Goal: Task Accomplishment & Management: Use online tool/utility

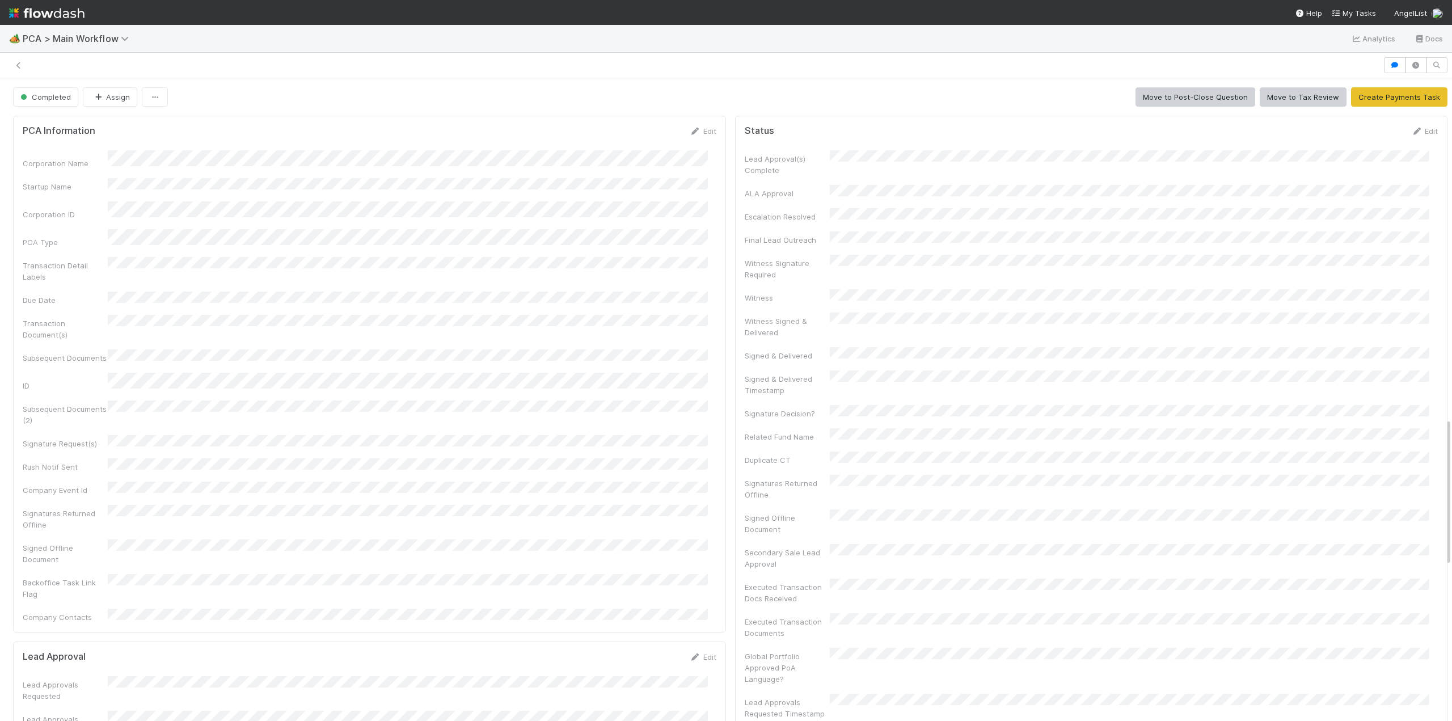
scroll to position [170, 0]
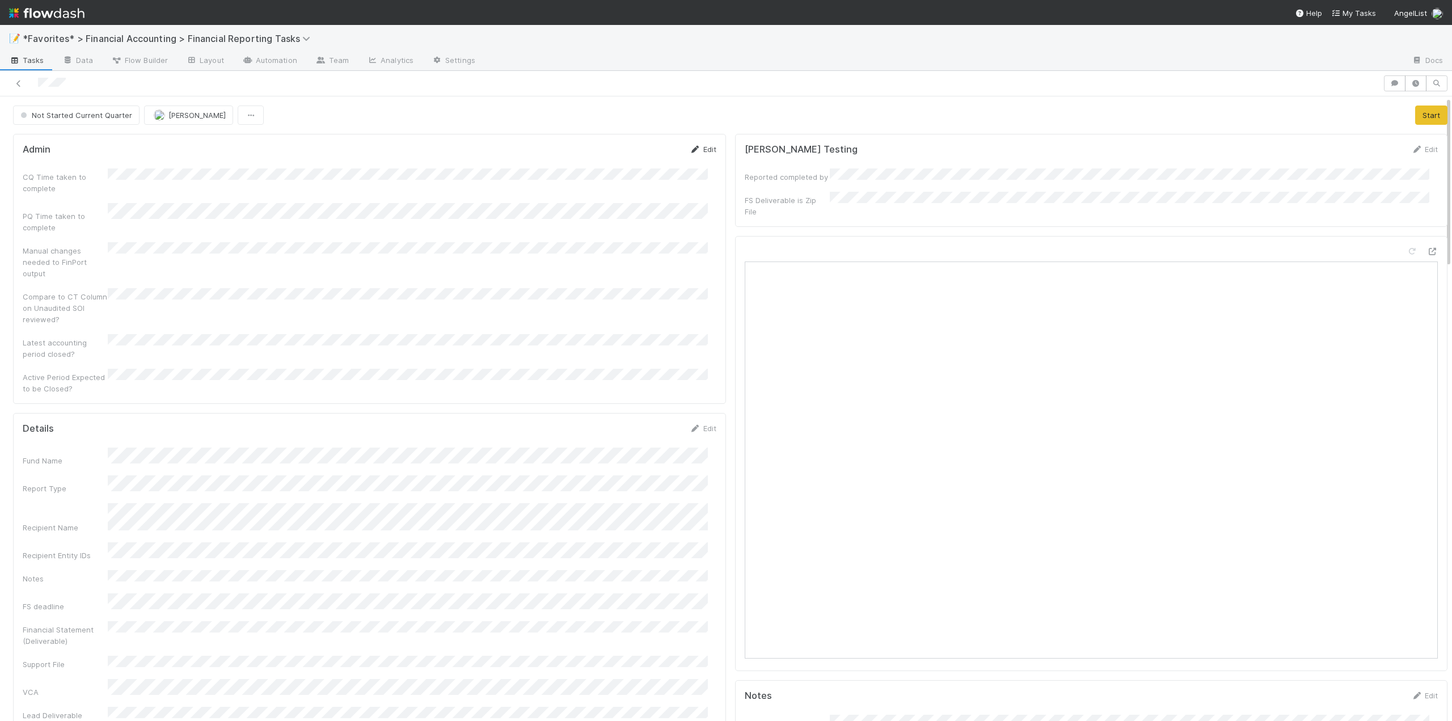
click at [703, 151] on link "Edit" at bounding box center [702, 149] width 27 height 9
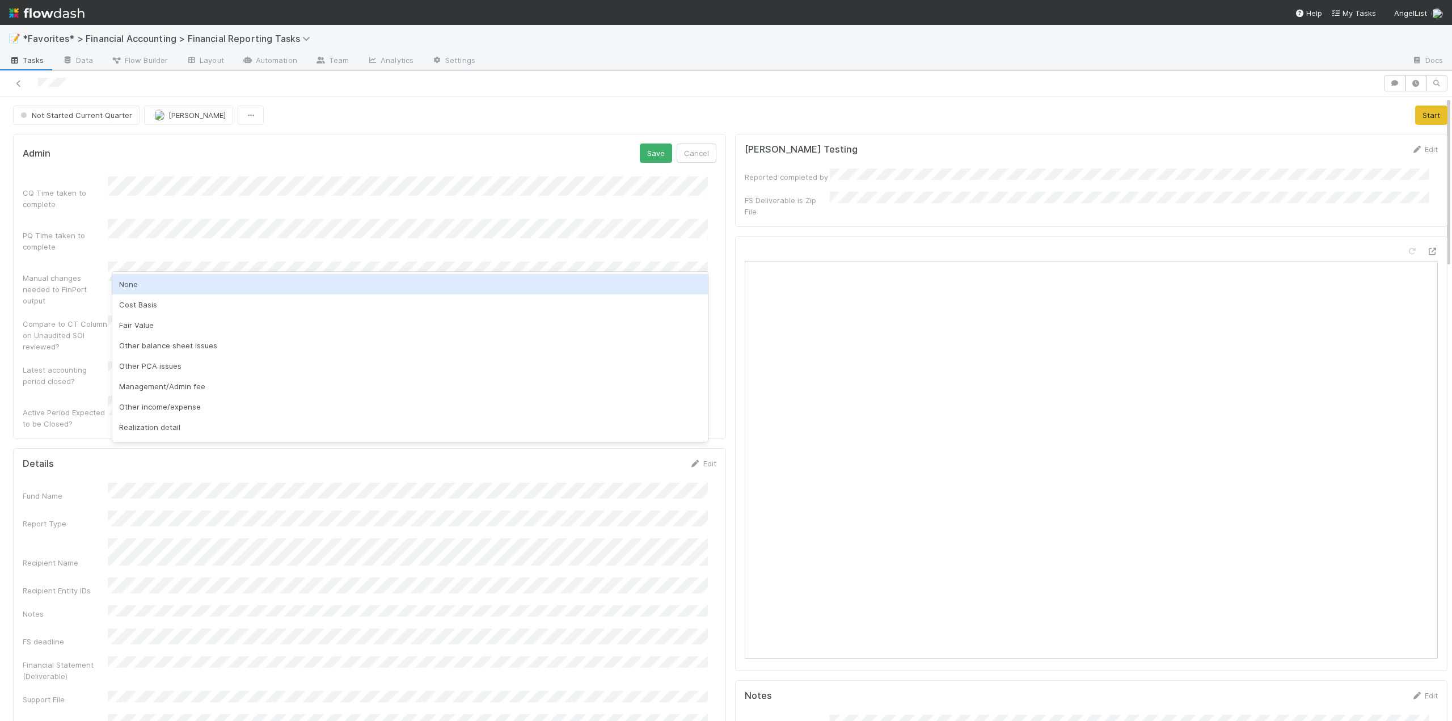
click at [133, 288] on div "None" at bounding box center [409, 284] width 595 height 20
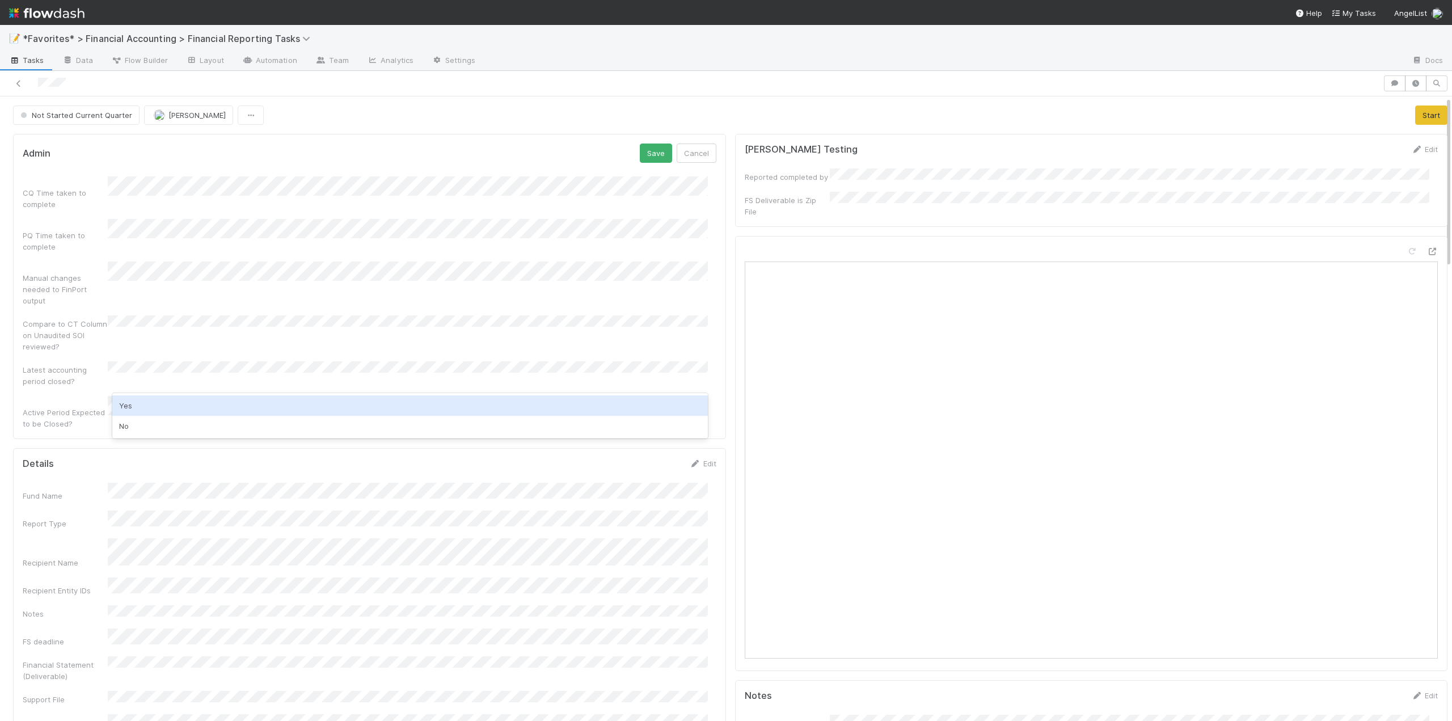
click at [133, 404] on div "Yes" at bounding box center [409, 405] width 595 height 20
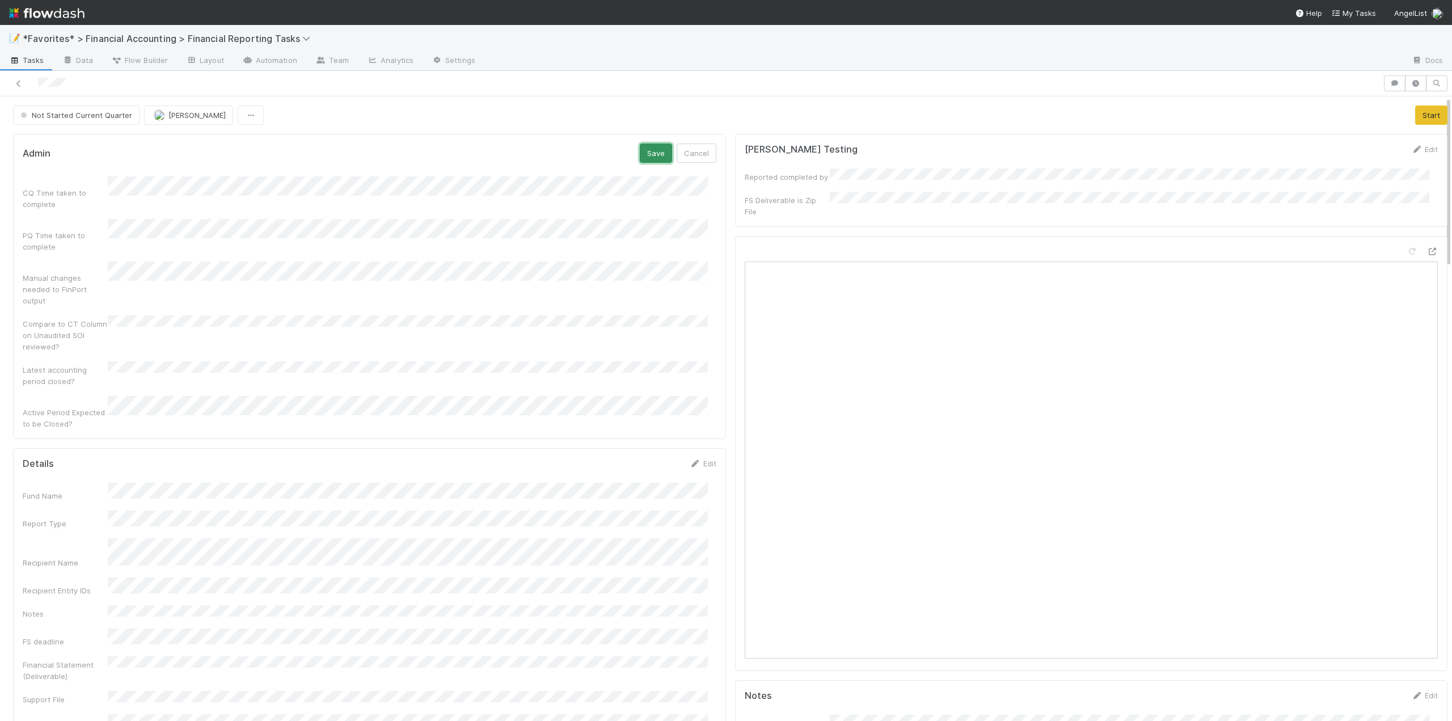
click at [646, 151] on button "Save" at bounding box center [656, 152] width 32 height 19
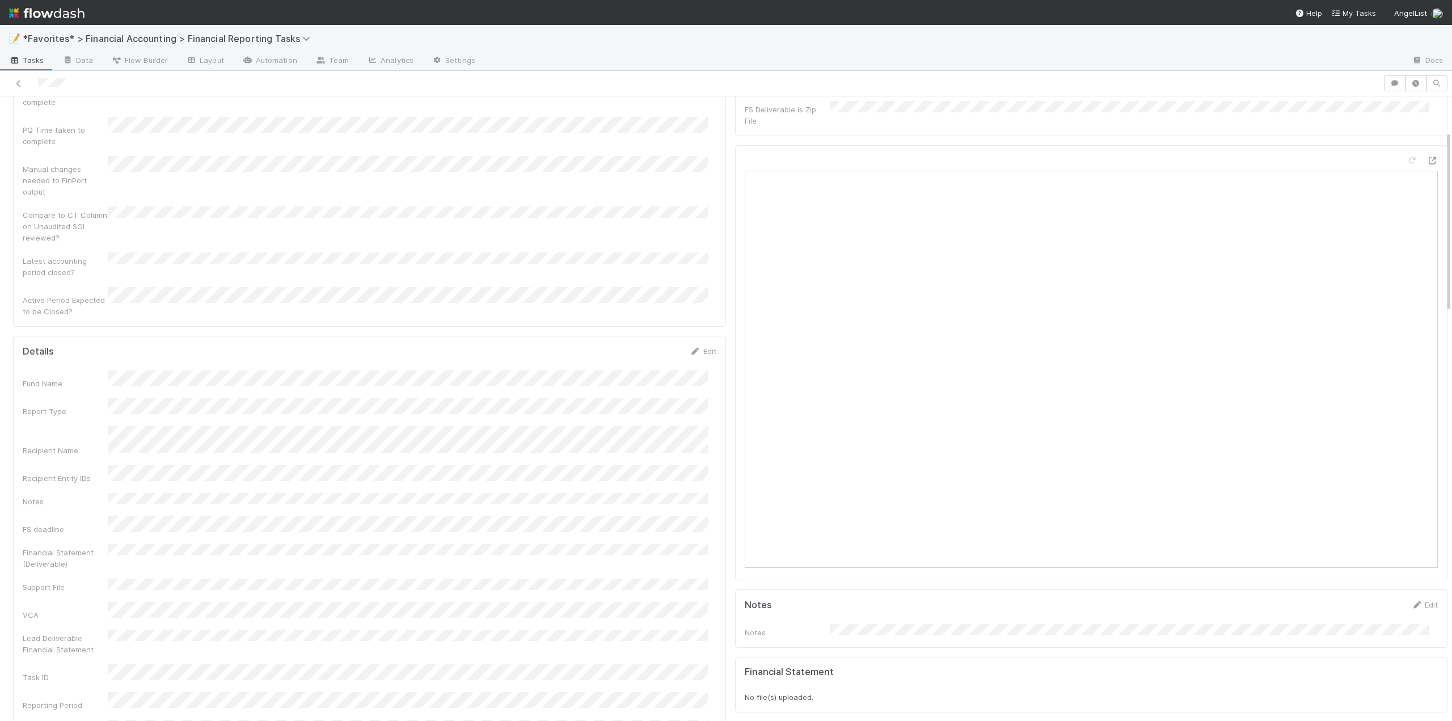
scroll to position [170, 0]
click at [702, 267] on link "Edit" at bounding box center [702, 271] width 27 height 9
click at [650, 266] on button "Save" at bounding box center [656, 275] width 32 height 19
click at [1415, 111] on button "Start" at bounding box center [1431, 114] width 32 height 19
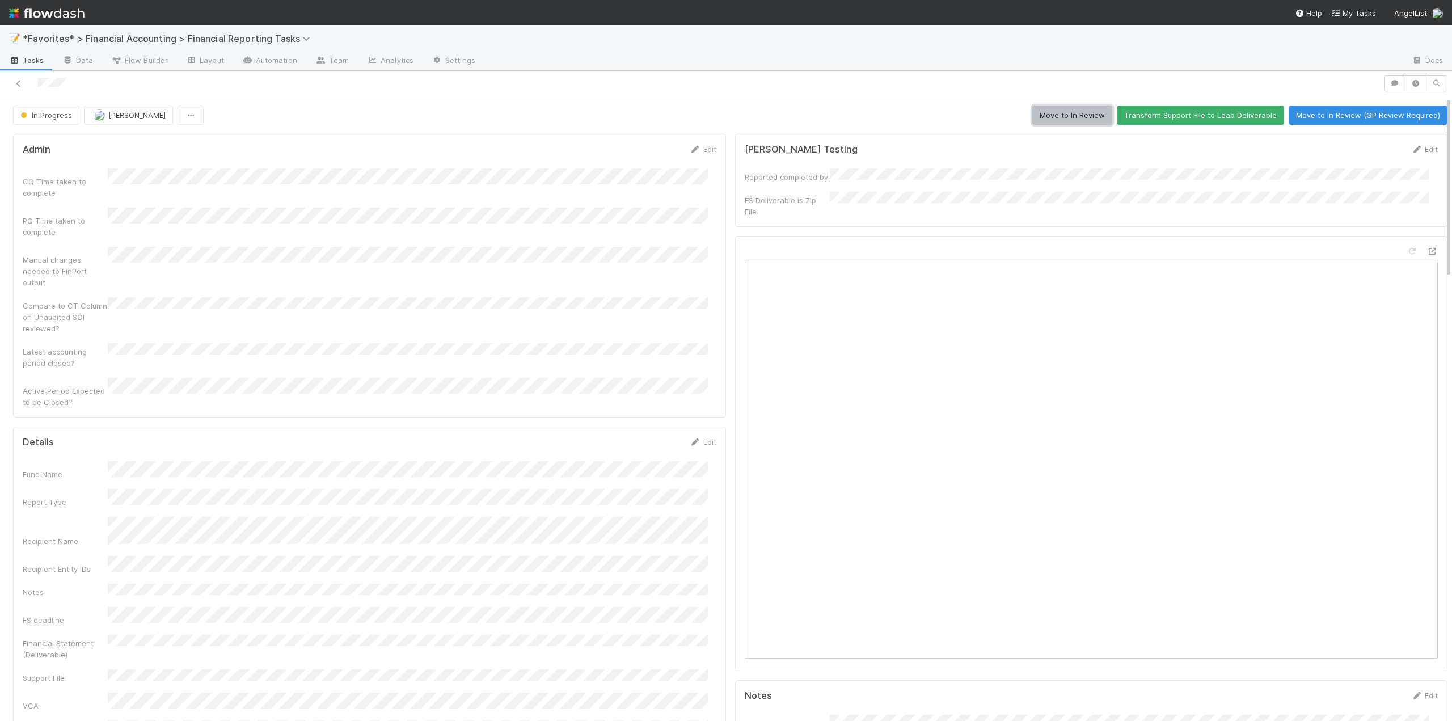
click at [1076, 109] on button "Move to In Review" at bounding box center [1072, 114] width 80 height 19
click at [18, 84] on icon at bounding box center [18, 83] width 11 height 7
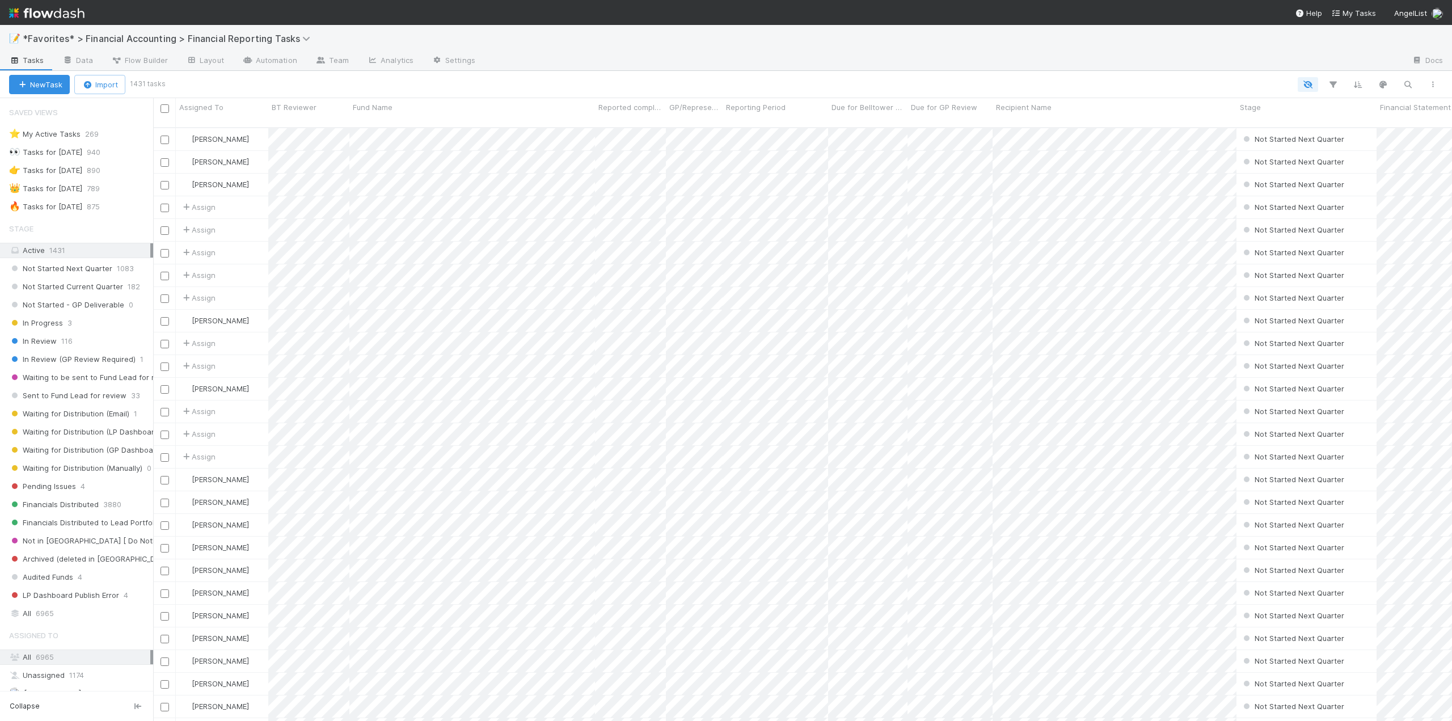
scroll to position [594, 1290]
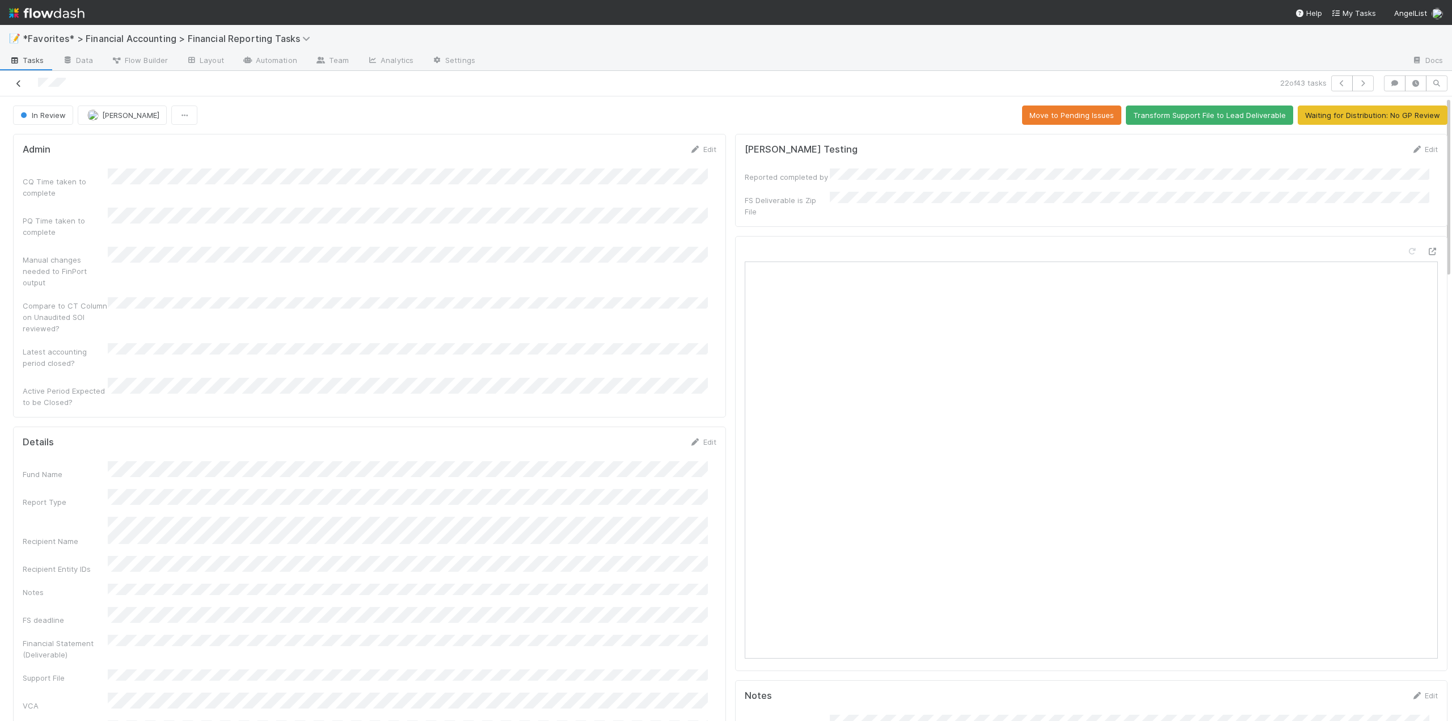
click at [22, 86] on icon at bounding box center [18, 83] width 11 height 7
